Goal: Task Accomplishment & Management: Manage account settings

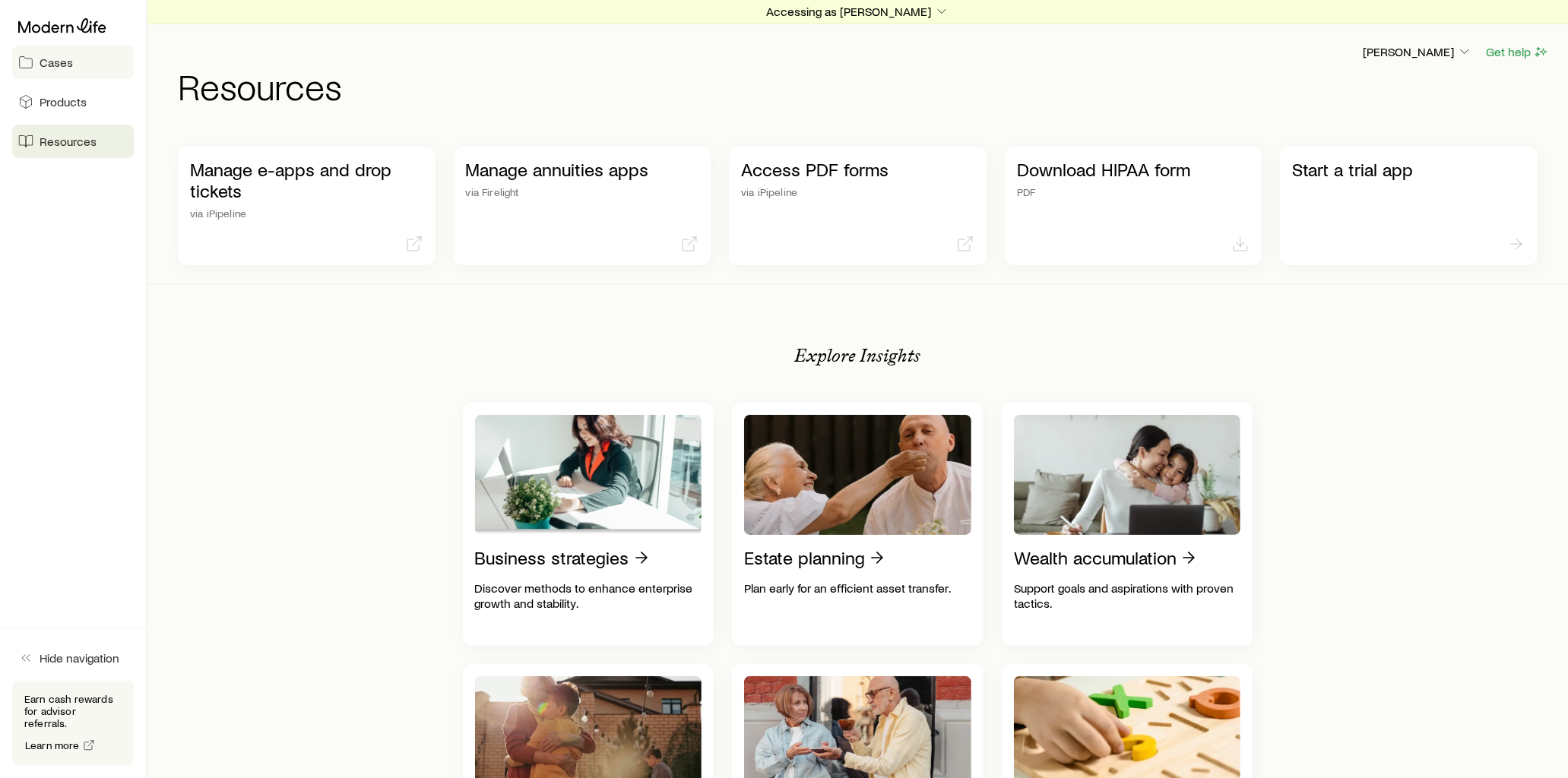
click at [50, 69] on span "Cases" at bounding box center [56, 62] width 33 height 15
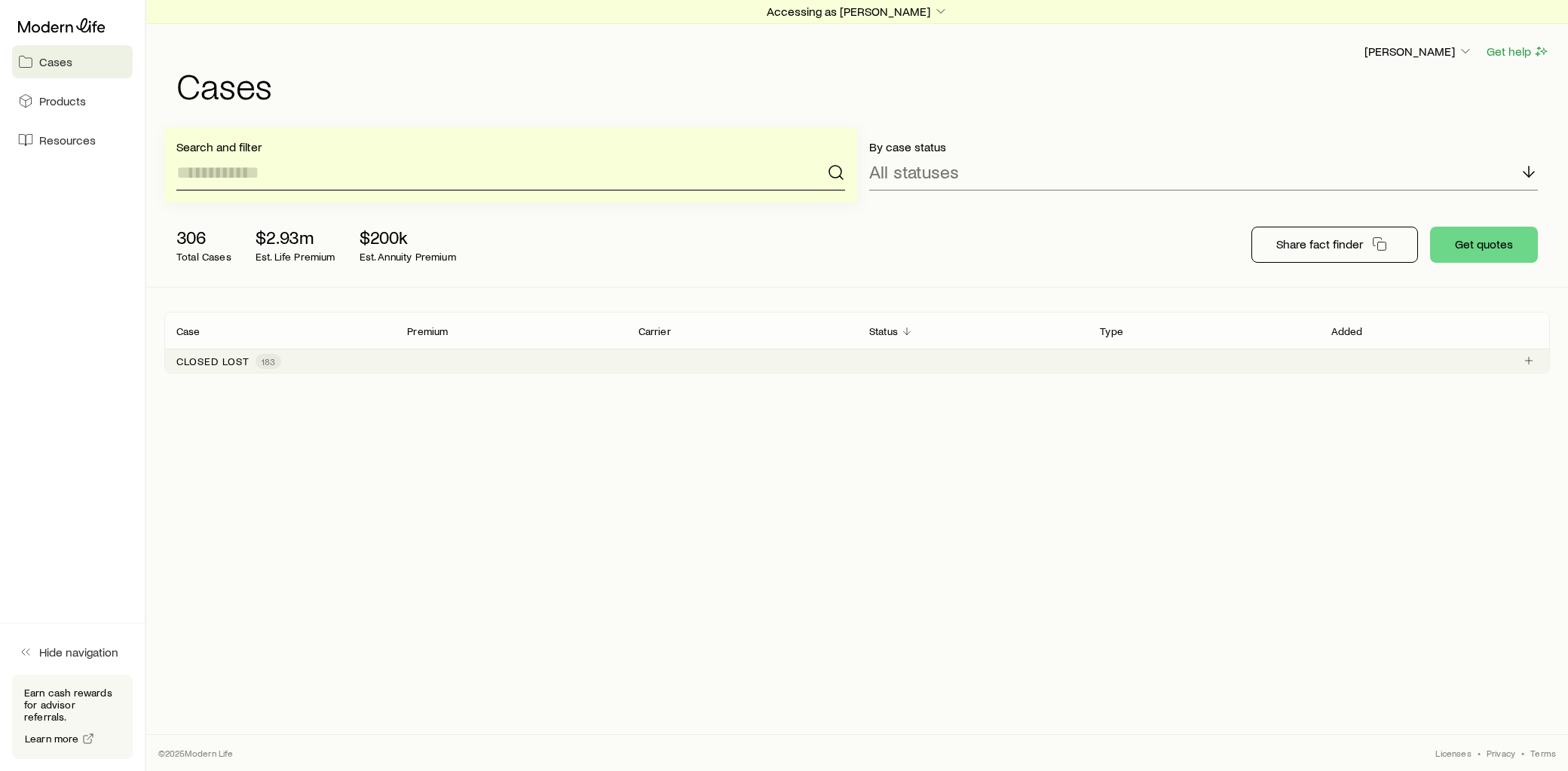
click at [282, 168] on input at bounding box center [511, 172] width 668 height 36
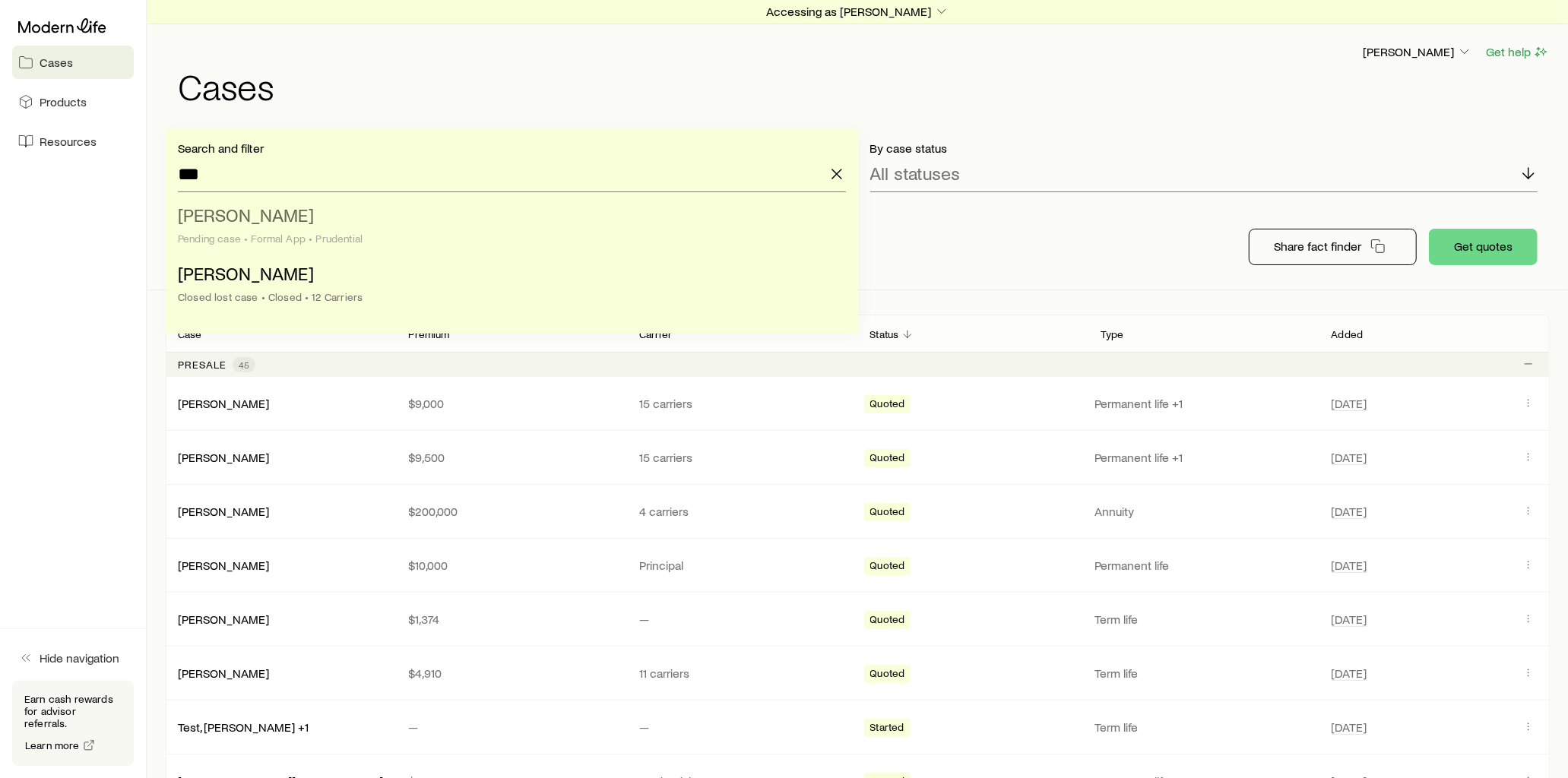
click at [294, 216] on li "[PERSON_NAME] Pending case • Formal App • Prudential" at bounding box center [507, 228] width 659 height 59
type input "**********"
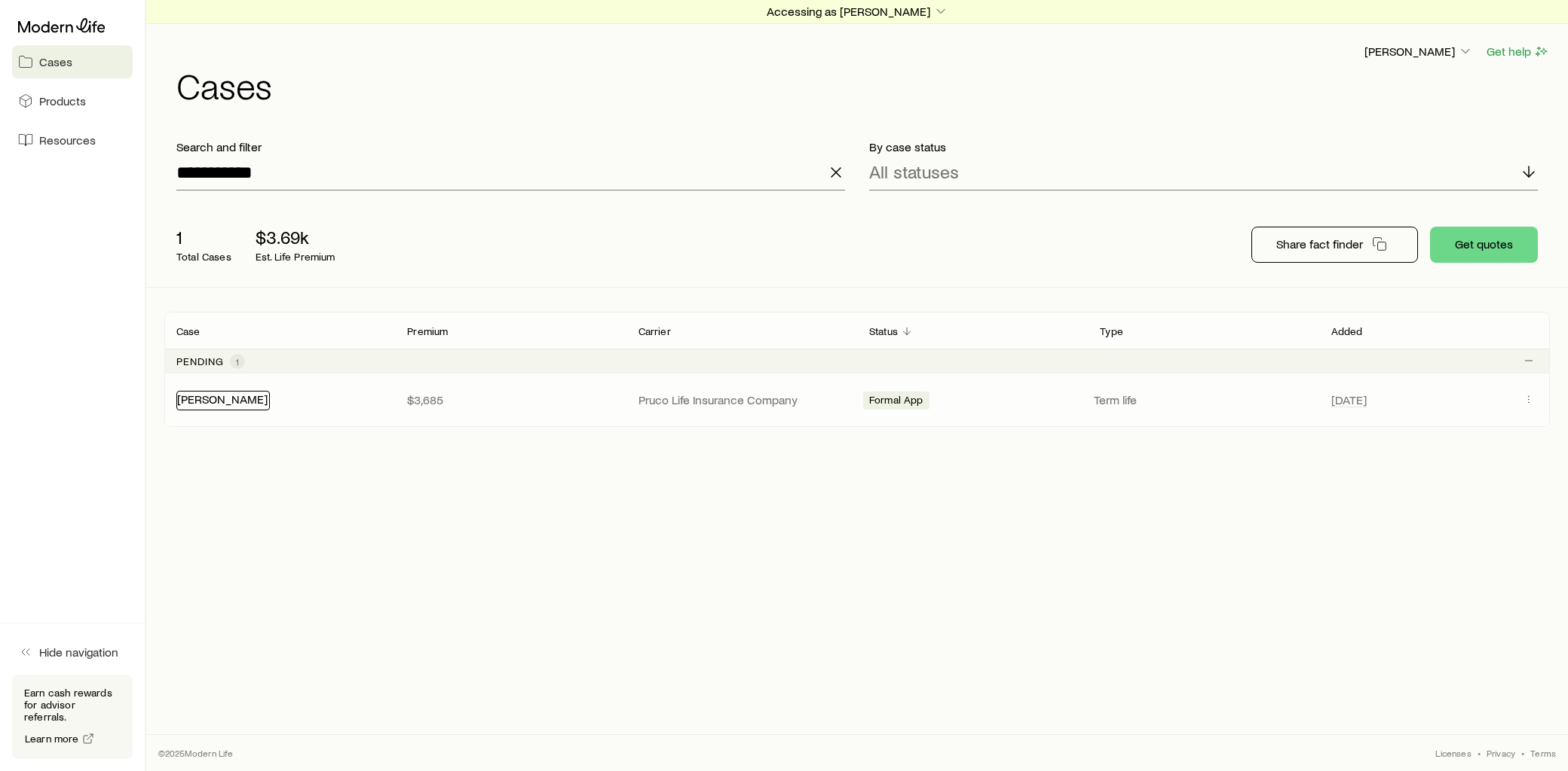
click at [207, 397] on link "[PERSON_NAME]" at bounding box center [222, 398] width 90 height 14
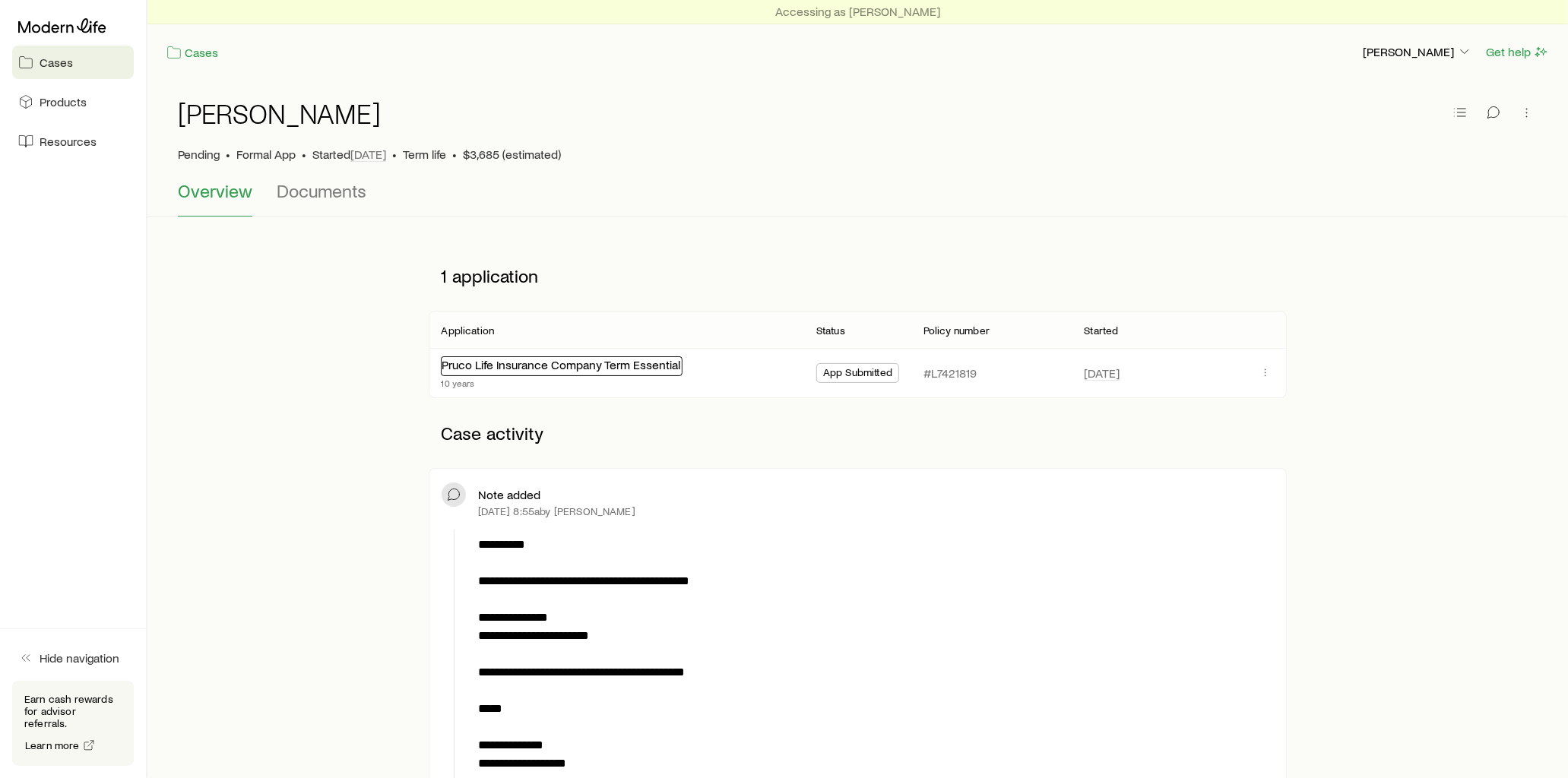
click at [594, 367] on link "Pruco Life Insurance Company Term Essential" at bounding box center [561, 364] width 239 height 14
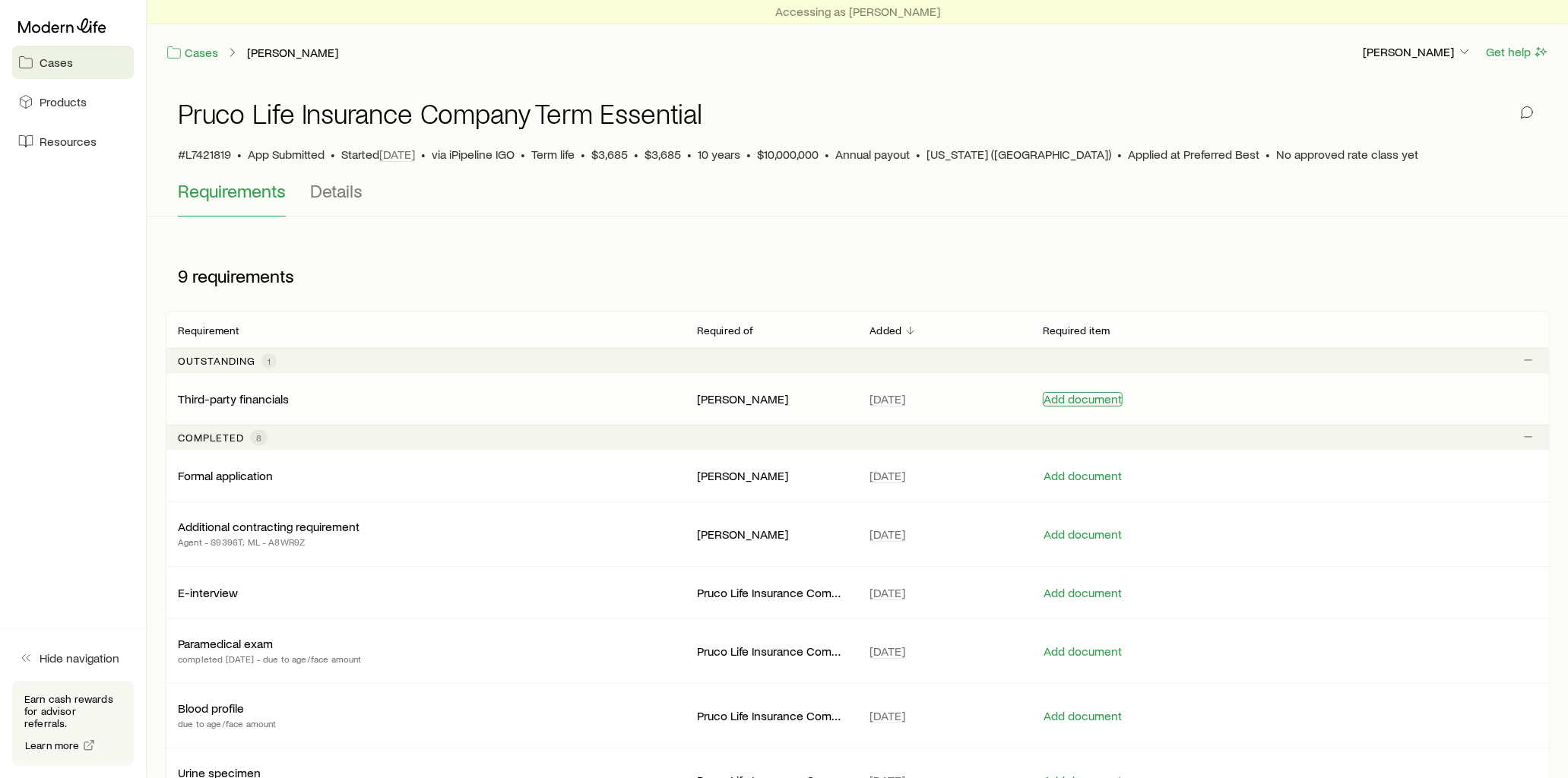
click at [1075, 403] on button "Add document" at bounding box center [1083, 399] width 80 height 14
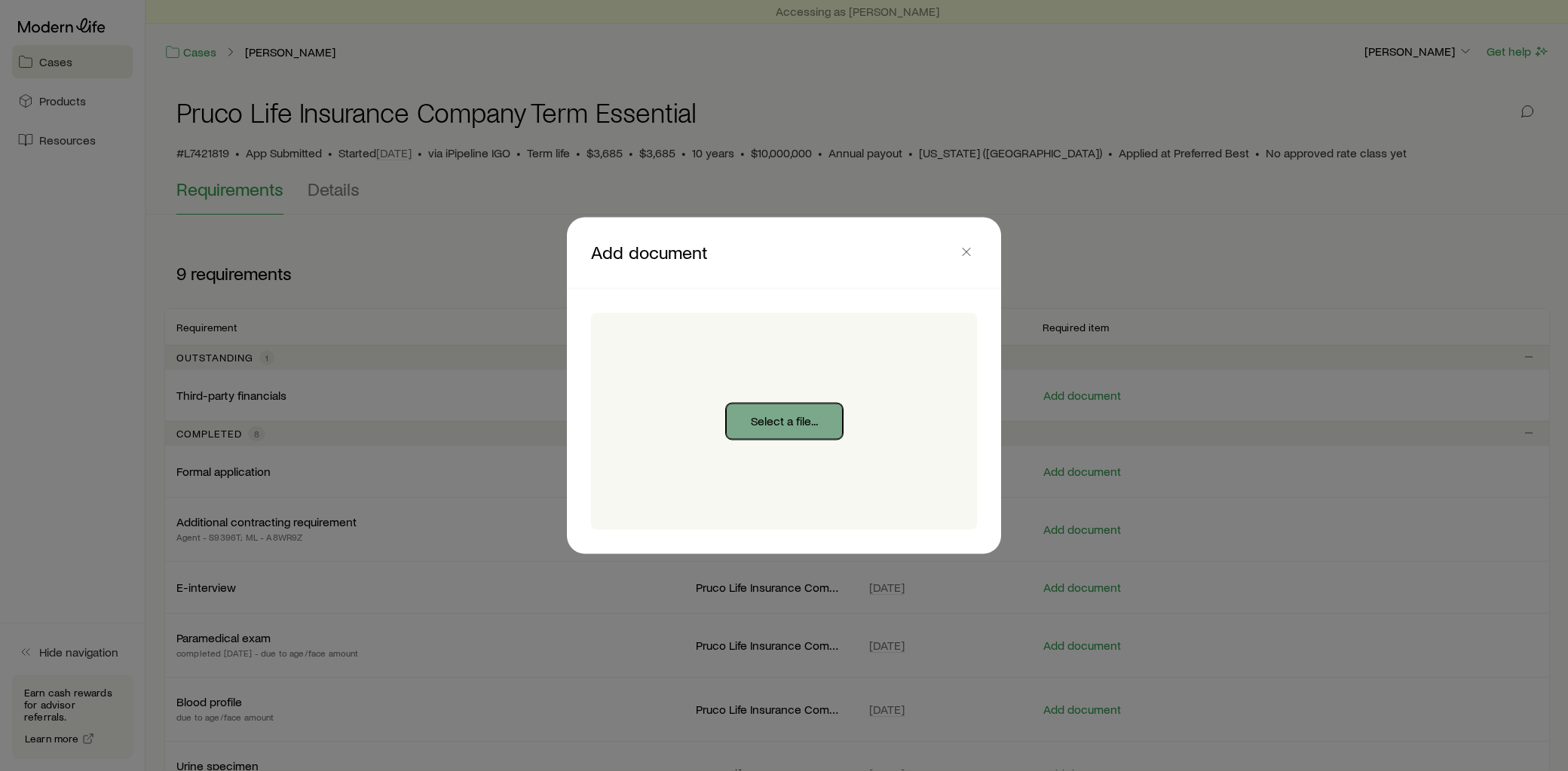
click at [834, 418] on button "Select a file..." at bounding box center [784, 422] width 116 height 36
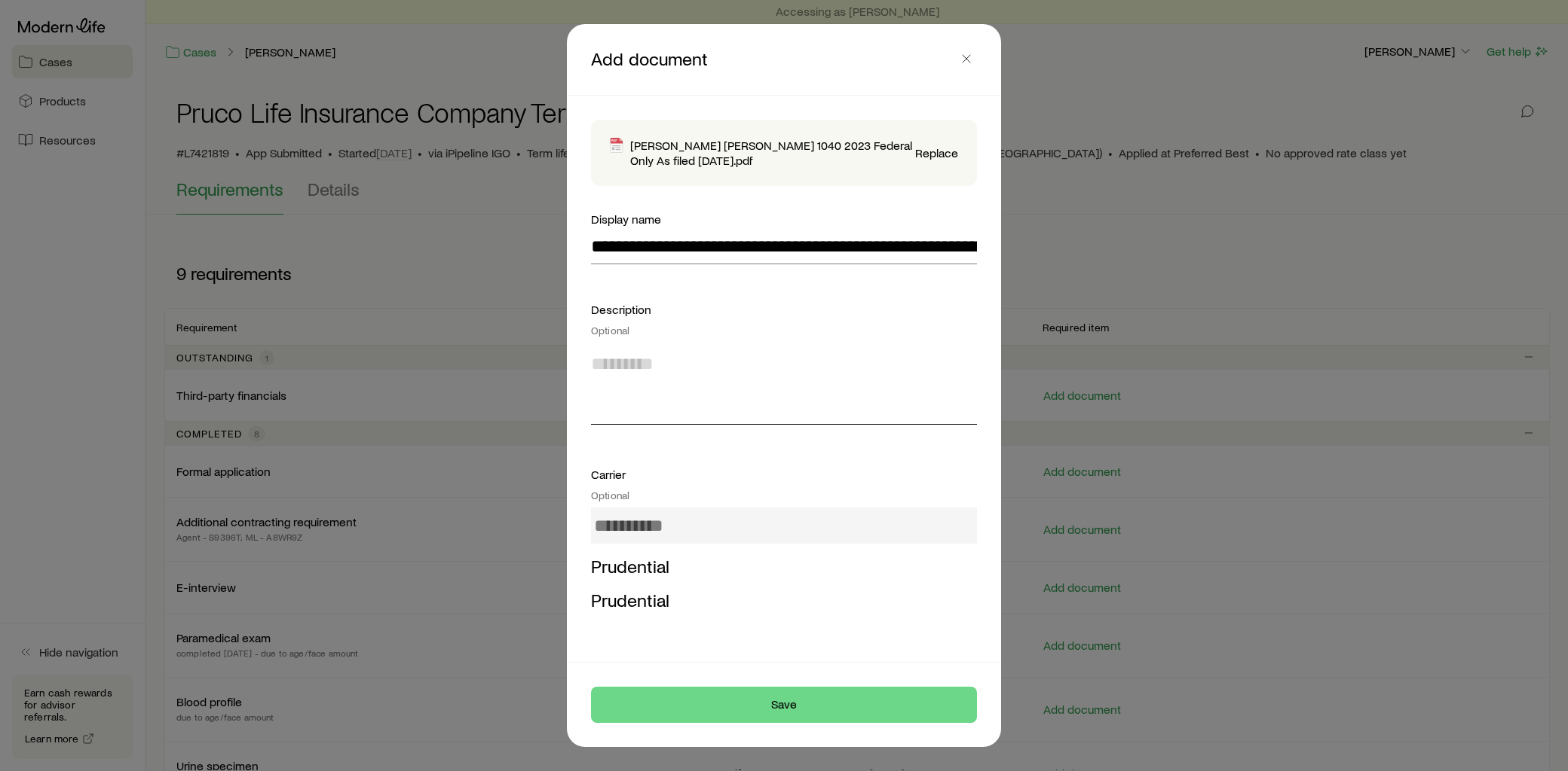
click at [675, 344] on textarea at bounding box center [783, 384] width 386 height 82
click at [804, 714] on button "Save" at bounding box center [783, 705] width 386 height 36
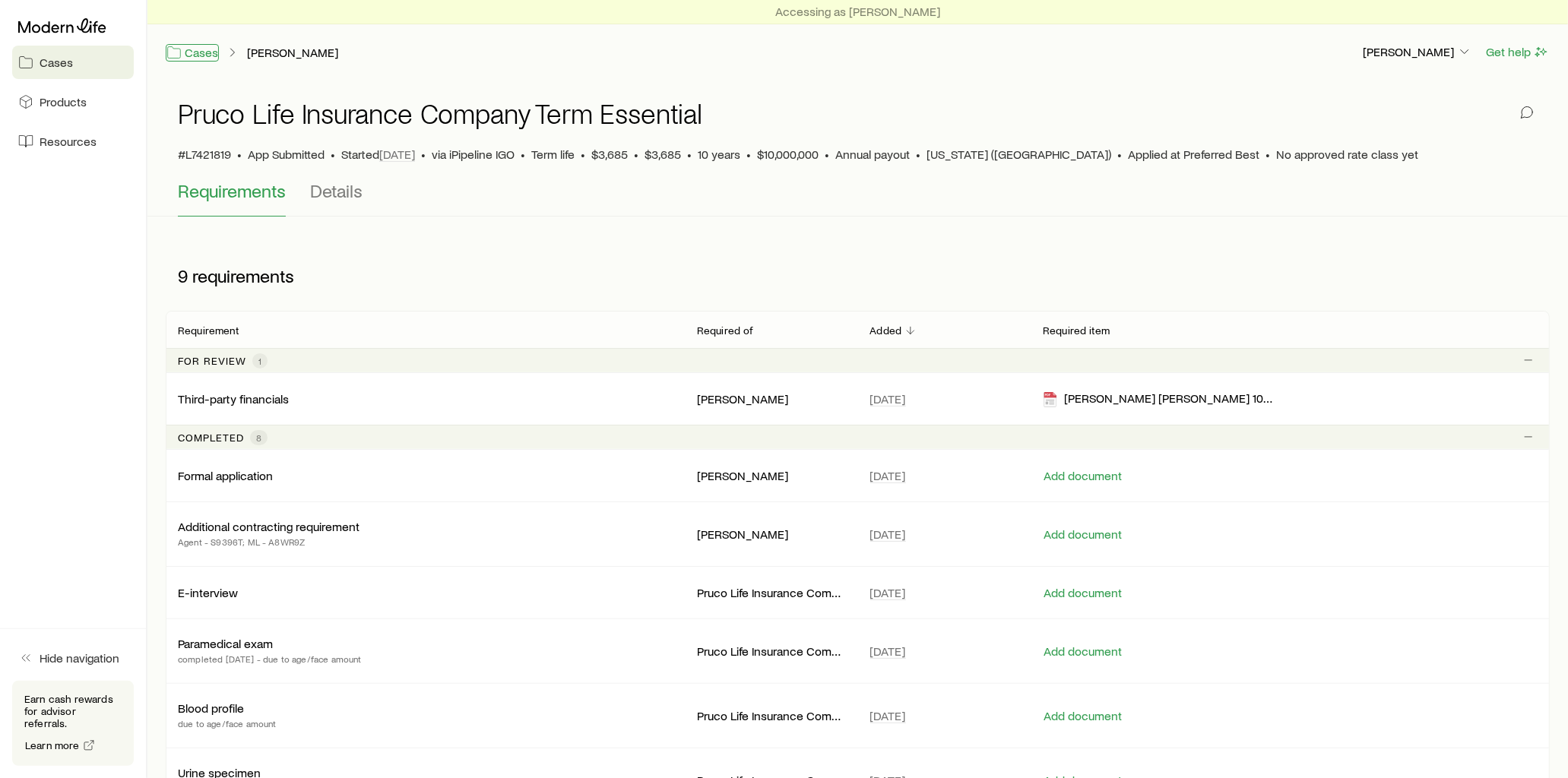
click at [191, 55] on link "Cases" at bounding box center [192, 52] width 53 height 17
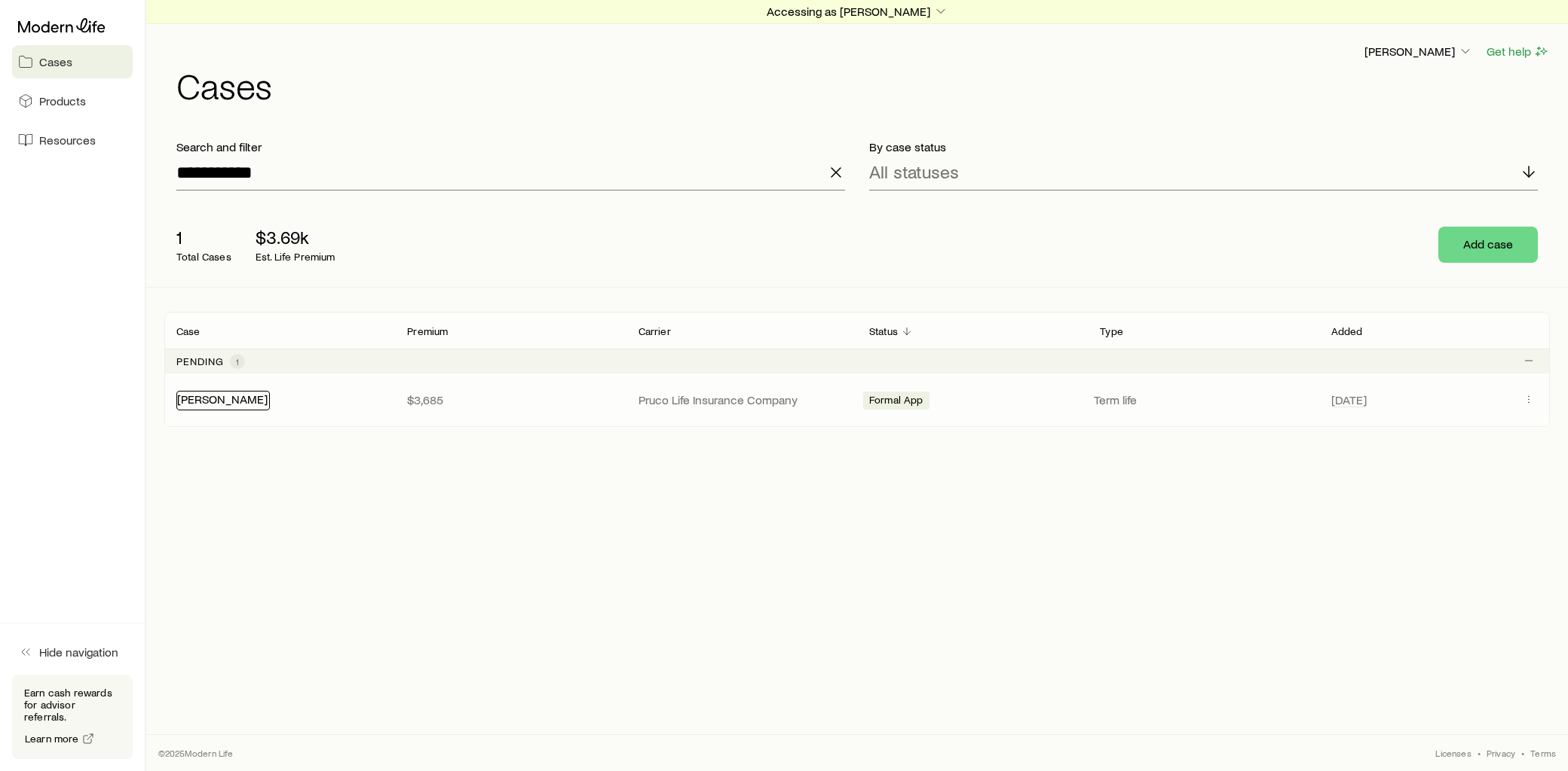
click at [200, 396] on link "[PERSON_NAME]" at bounding box center [222, 398] width 90 height 14
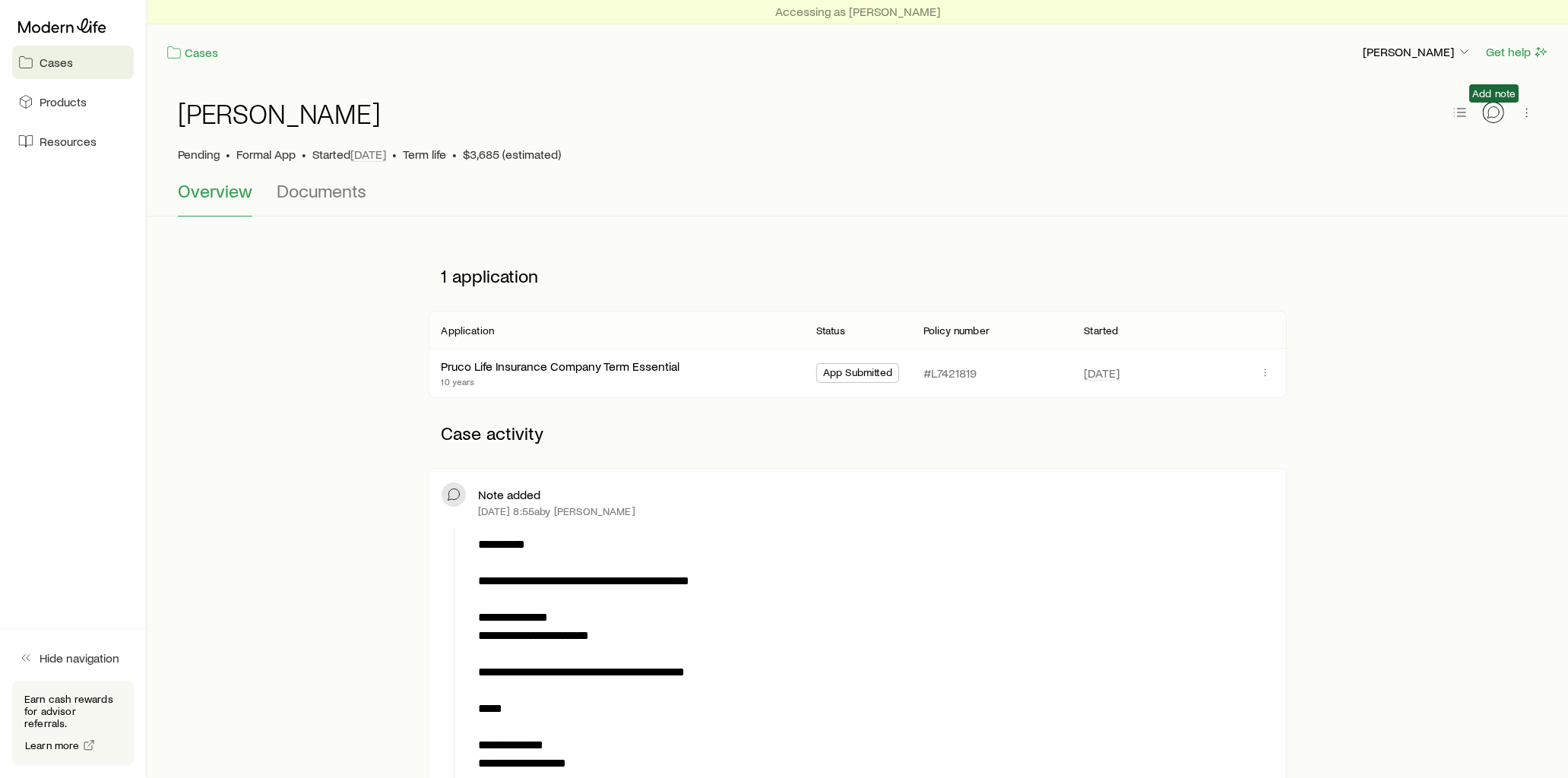
click at [1493, 115] on icon "button" at bounding box center [1493, 112] width 15 height 15
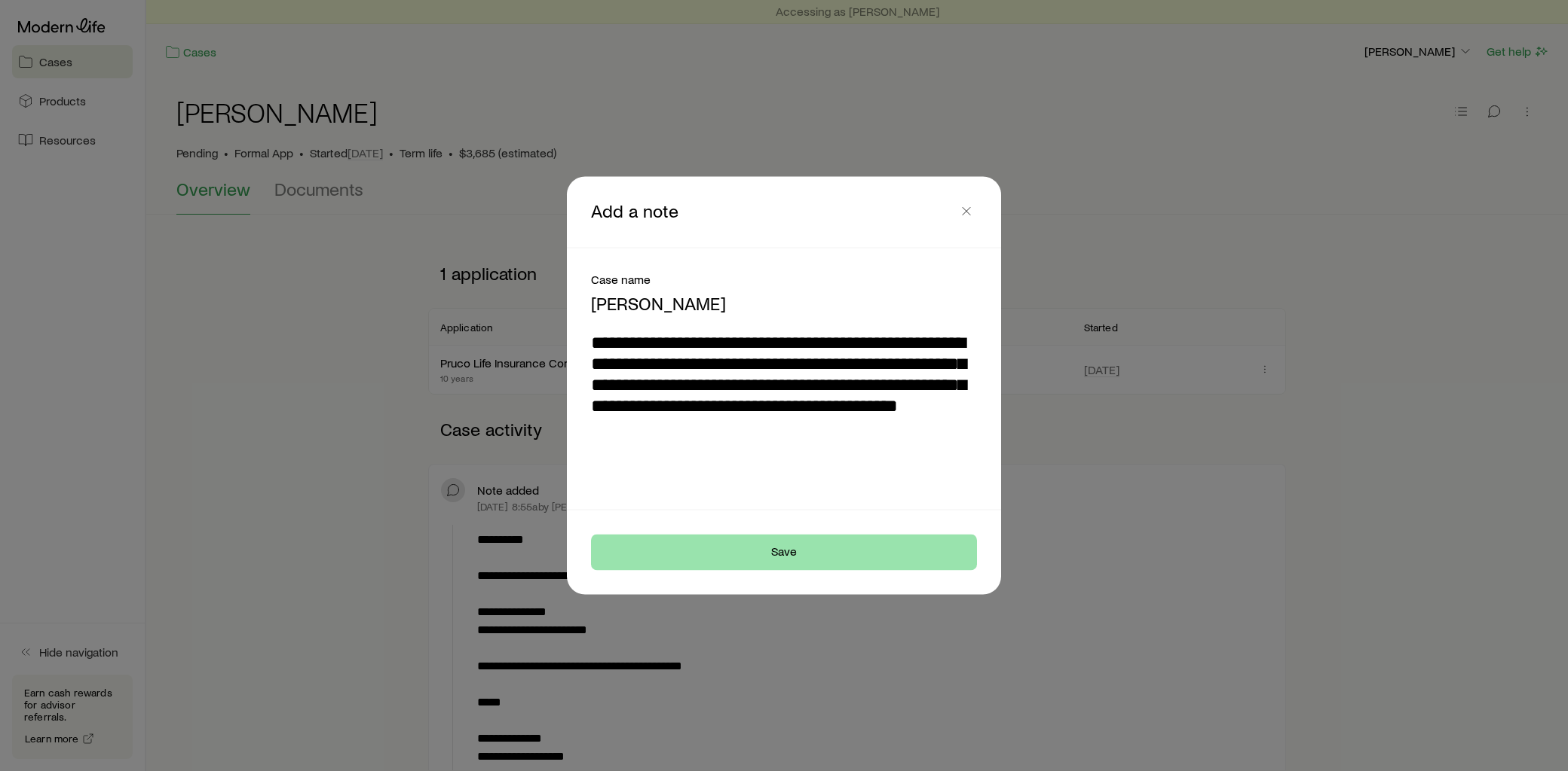
type textarea "**********"
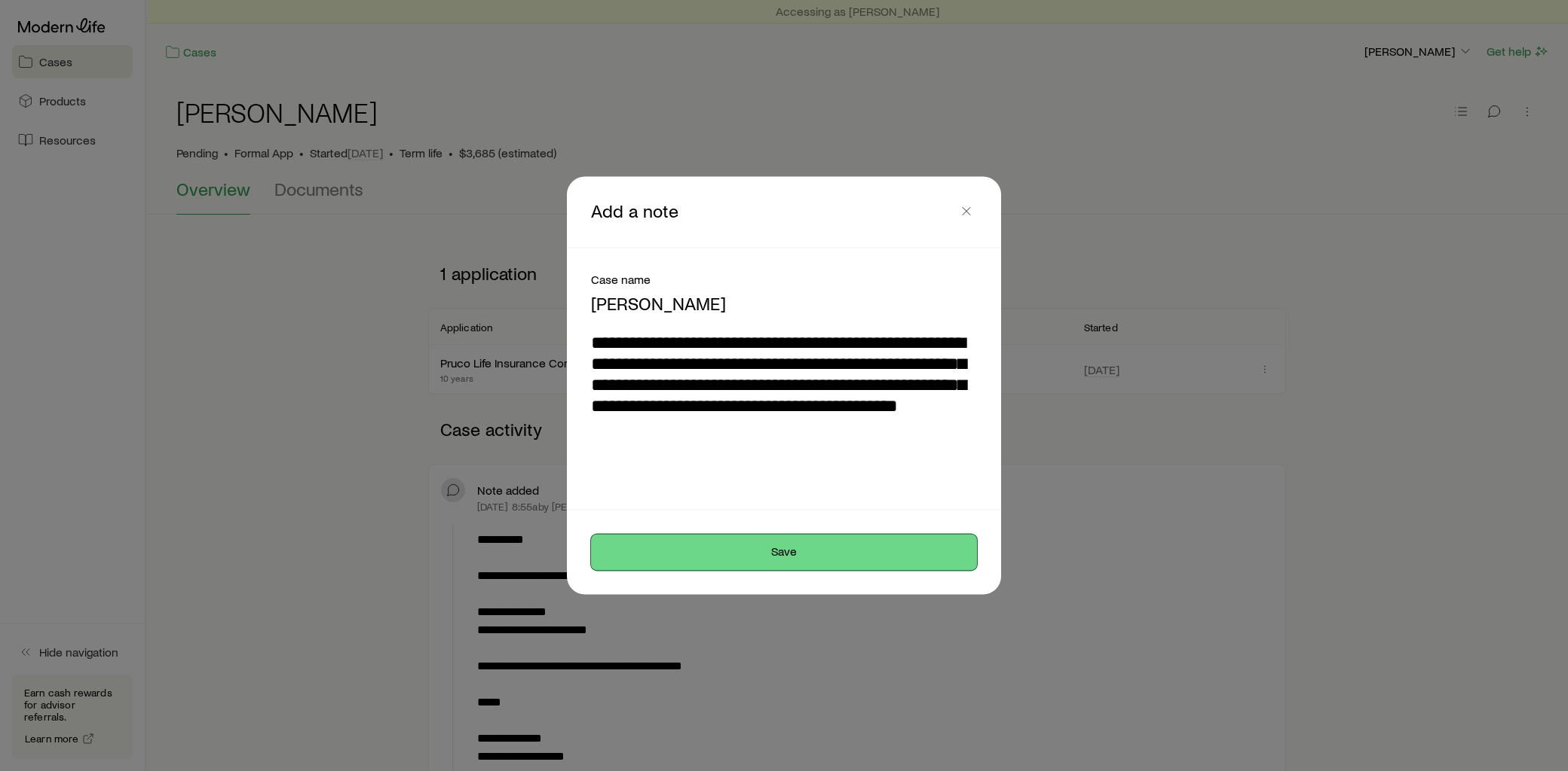
click at [771, 547] on button "Save" at bounding box center [783, 553] width 386 height 36
